Goal: Task Accomplishment & Management: Manage account settings

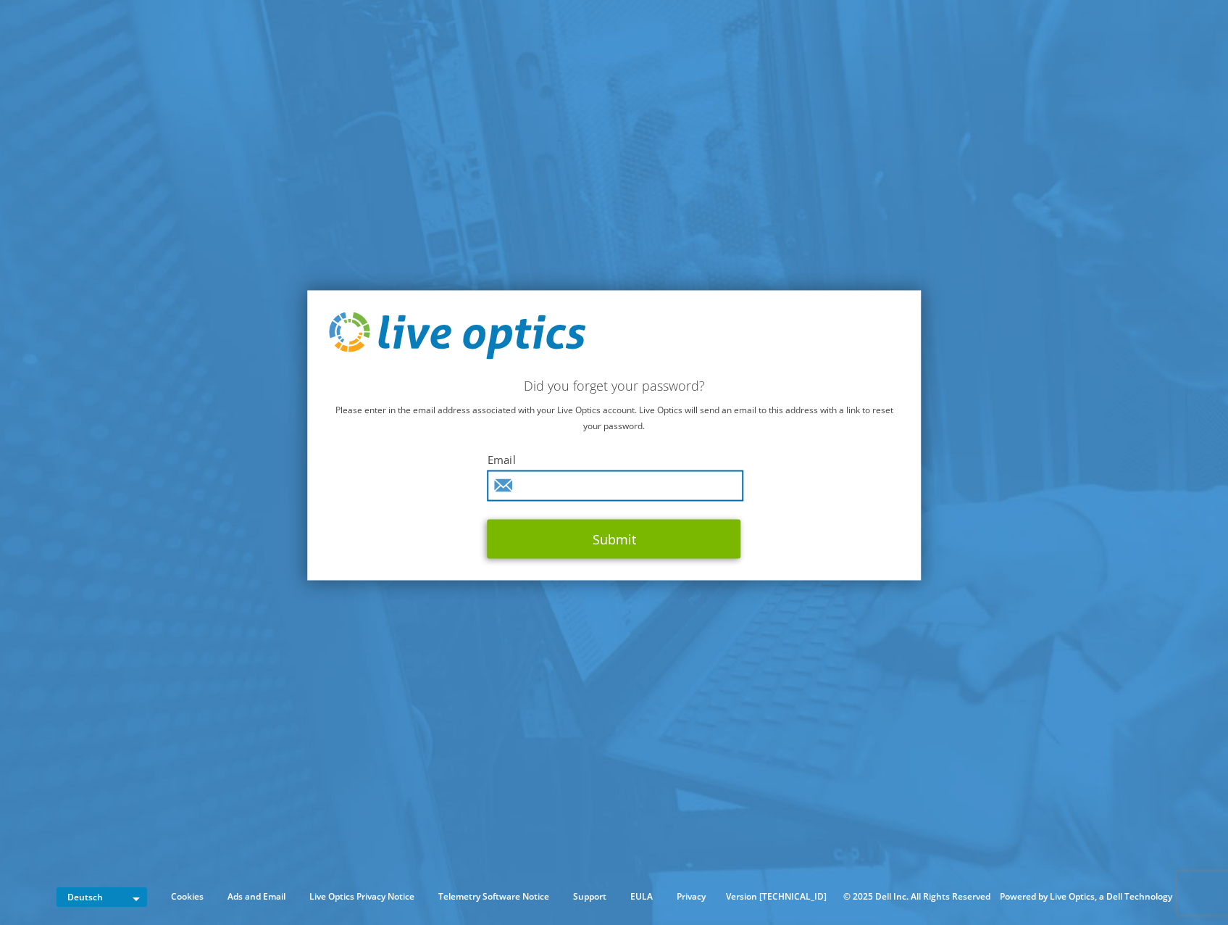
click at [575, 483] on input "text" at bounding box center [616, 485] width 257 height 31
type input "[PERSON_NAME][EMAIL_ADDRESS][DOMAIN_NAME]"
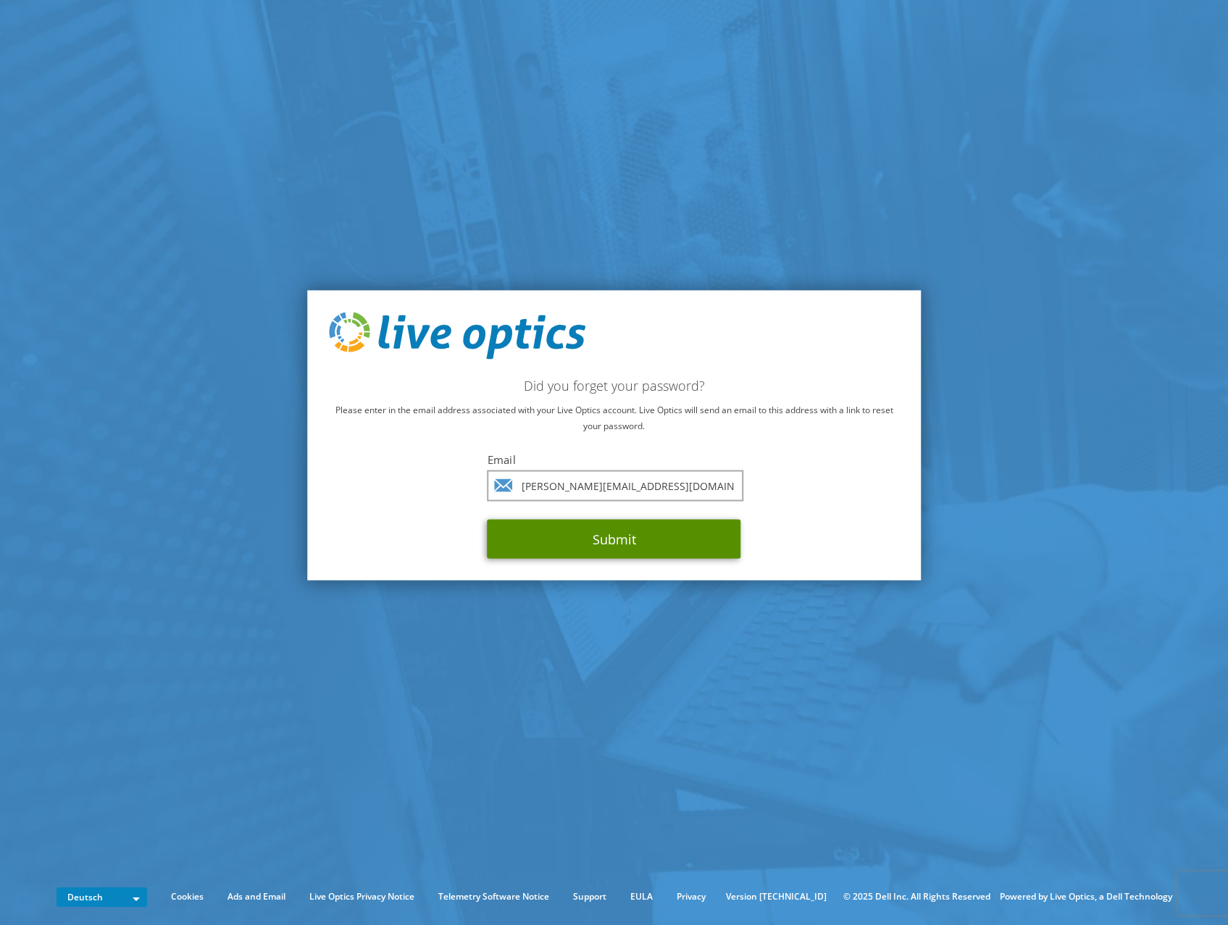
click at [603, 539] on button "Submit" at bounding box center [615, 539] width 254 height 39
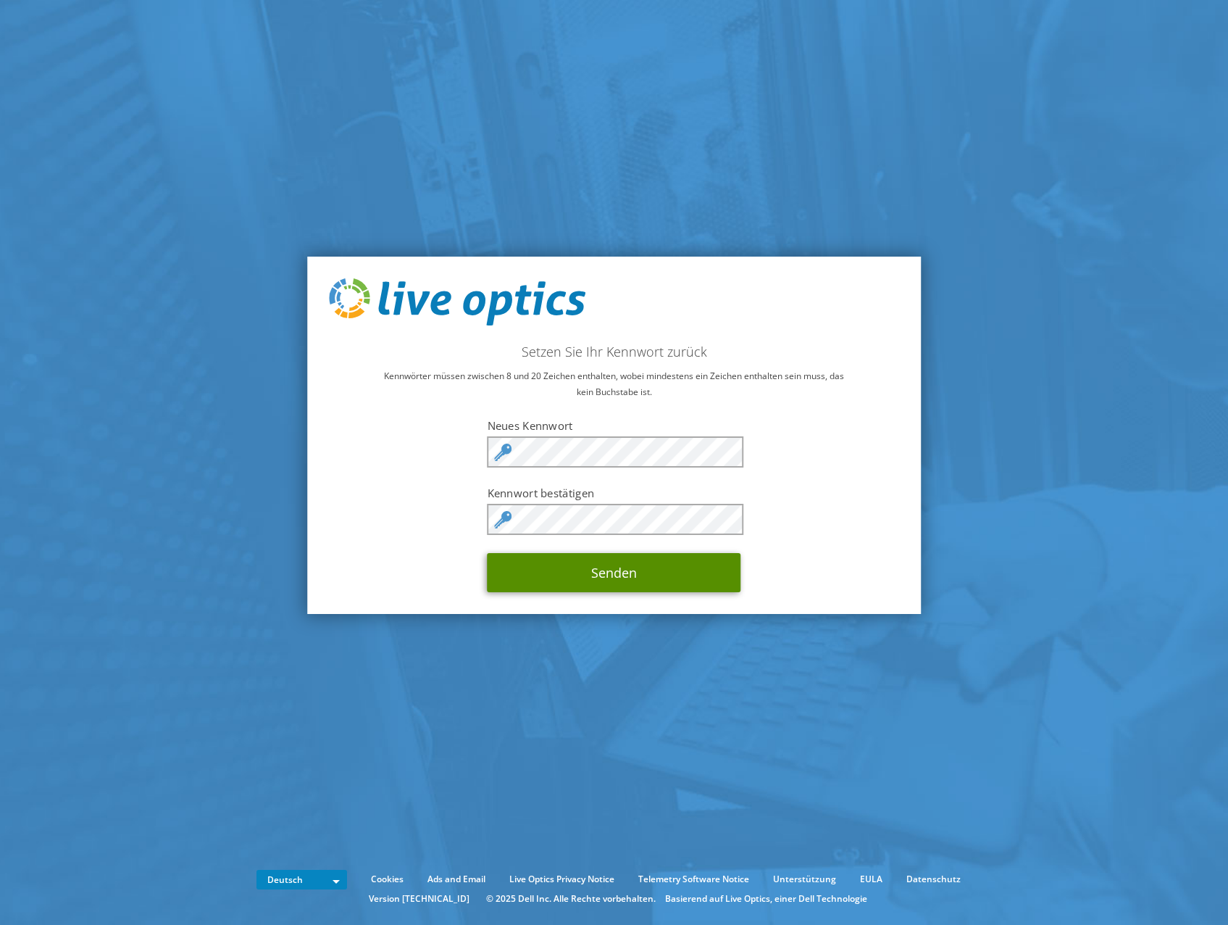
click at [633, 575] on button "Senden" at bounding box center [615, 572] width 254 height 39
